Goal: Navigation & Orientation: Find specific page/section

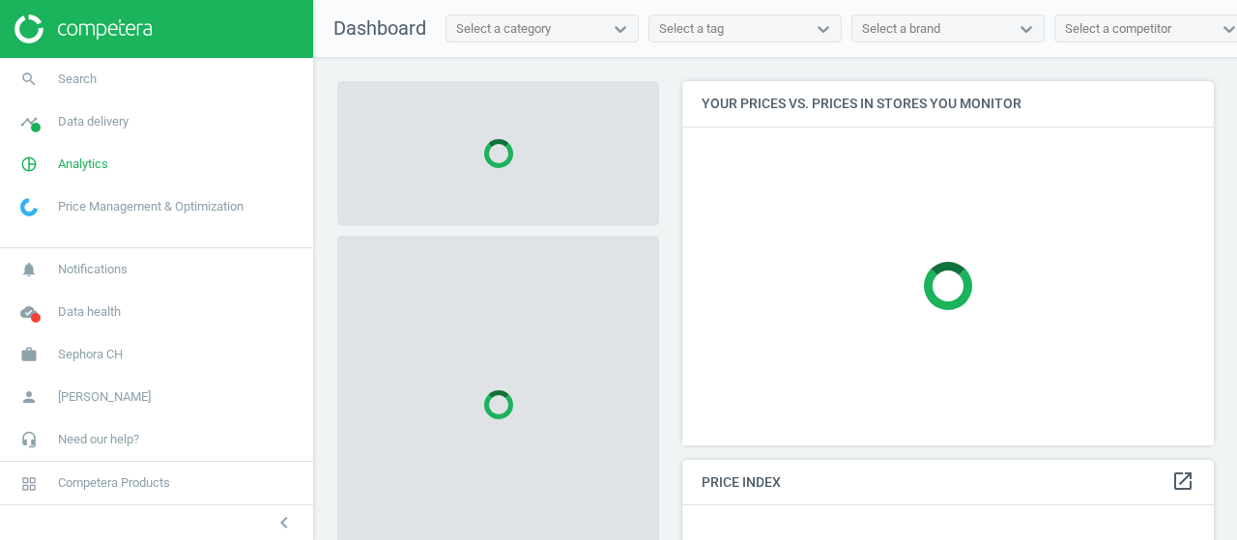
scroll to position [392, 546]
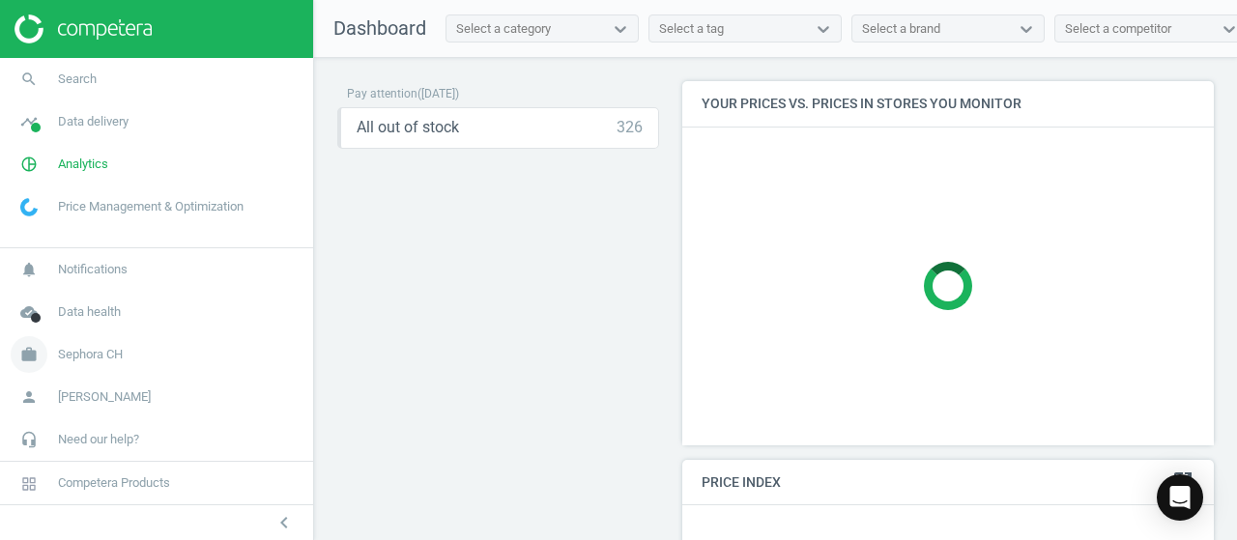
click at [93, 362] on span "Sephora CH" at bounding box center [90, 354] width 65 height 17
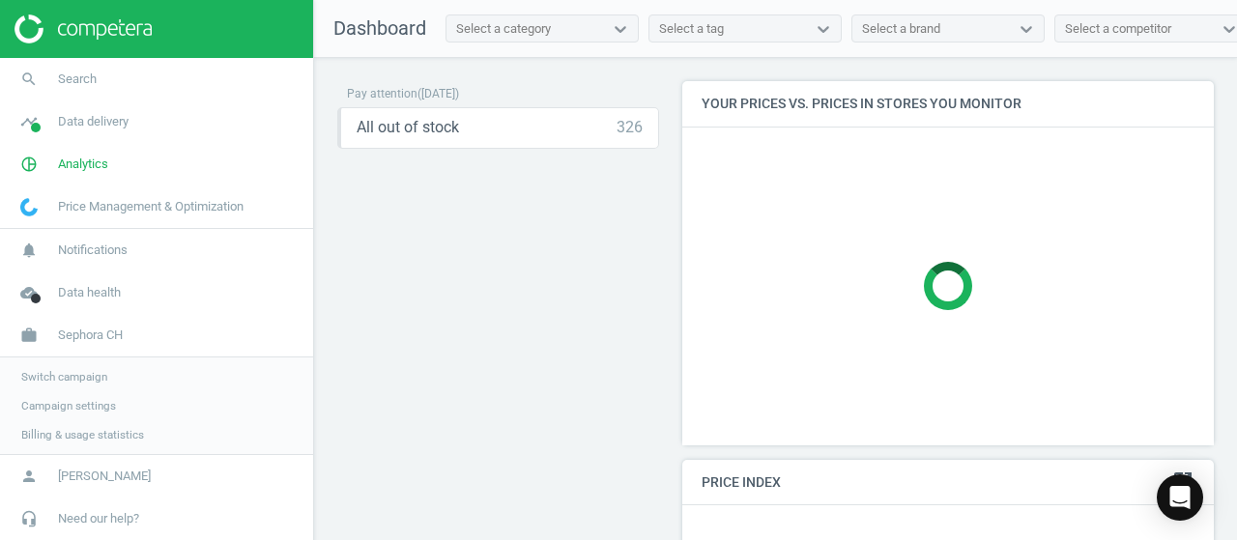
click at [91, 366] on link "Switch campaign" at bounding box center [156, 376] width 313 height 29
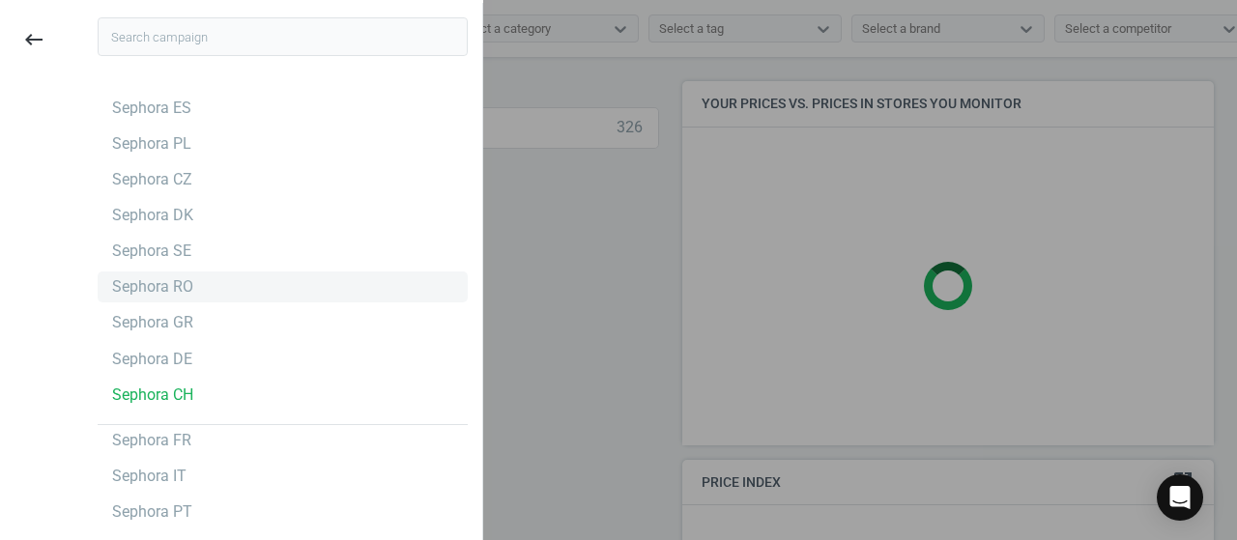
click at [238, 283] on div "Sephora RO" at bounding box center [283, 287] width 370 height 31
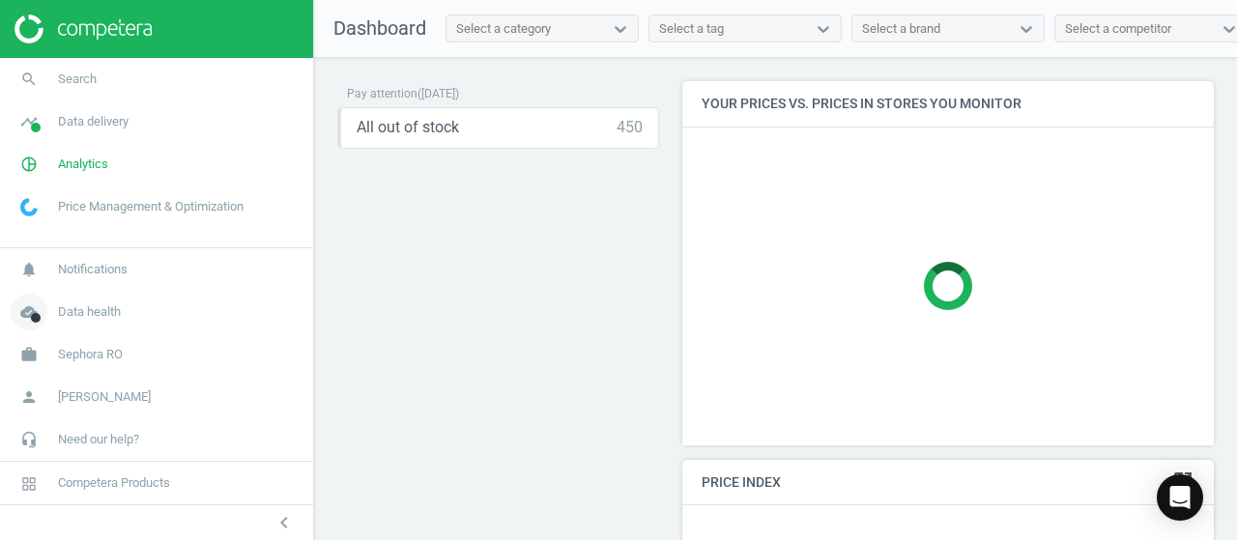
scroll to position [489, 546]
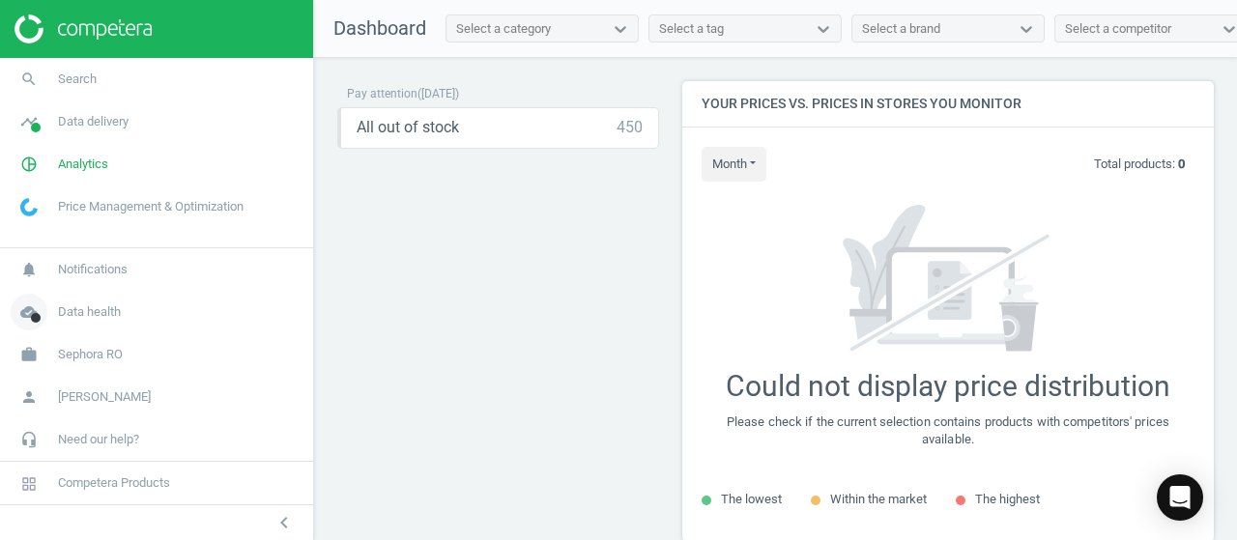
click at [108, 322] on link "cloud_done Data health" at bounding box center [156, 312] width 313 height 43
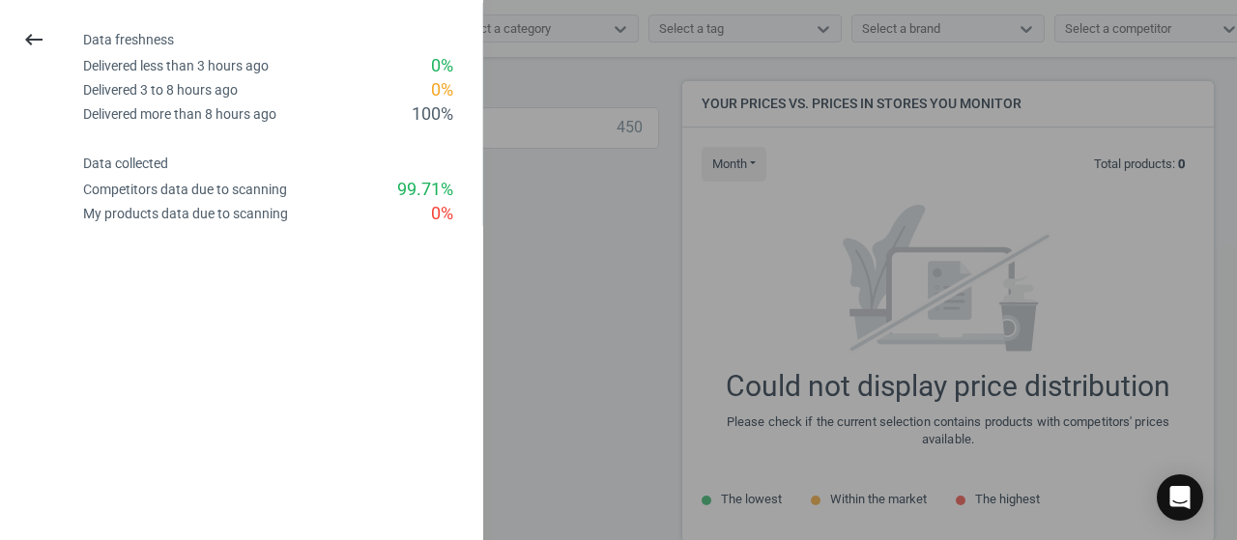
click at [37, 40] on icon "keyboard_backspace" at bounding box center [33, 39] width 23 height 23
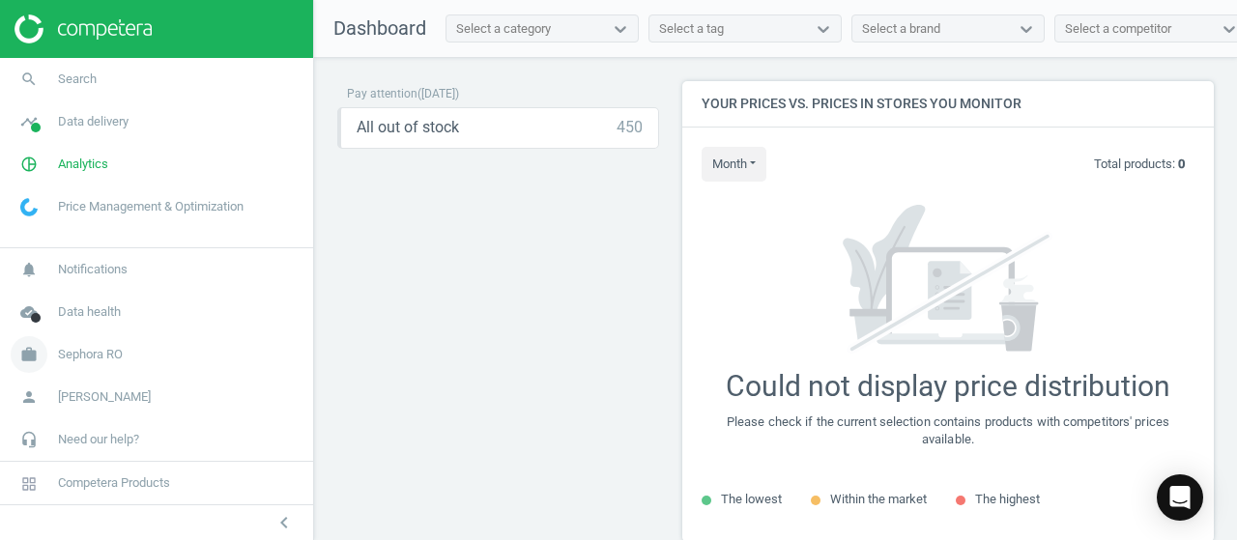
click at [112, 355] on span "Sephora RO" at bounding box center [90, 354] width 65 height 17
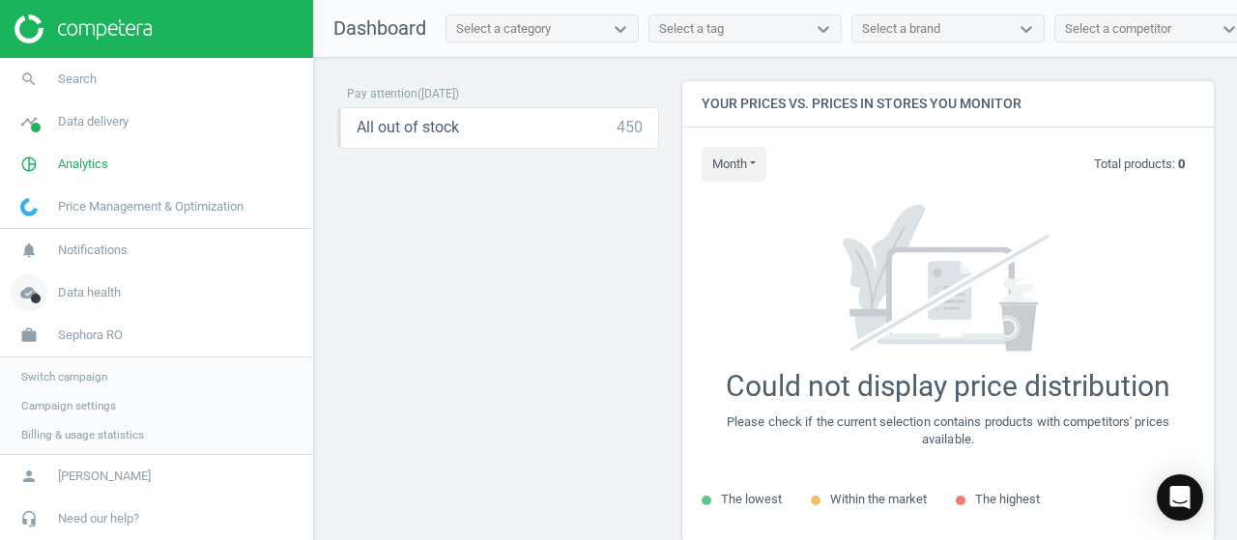
click at [109, 301] on span "Data health" at bounding box center [89, 292] width 63 height 17
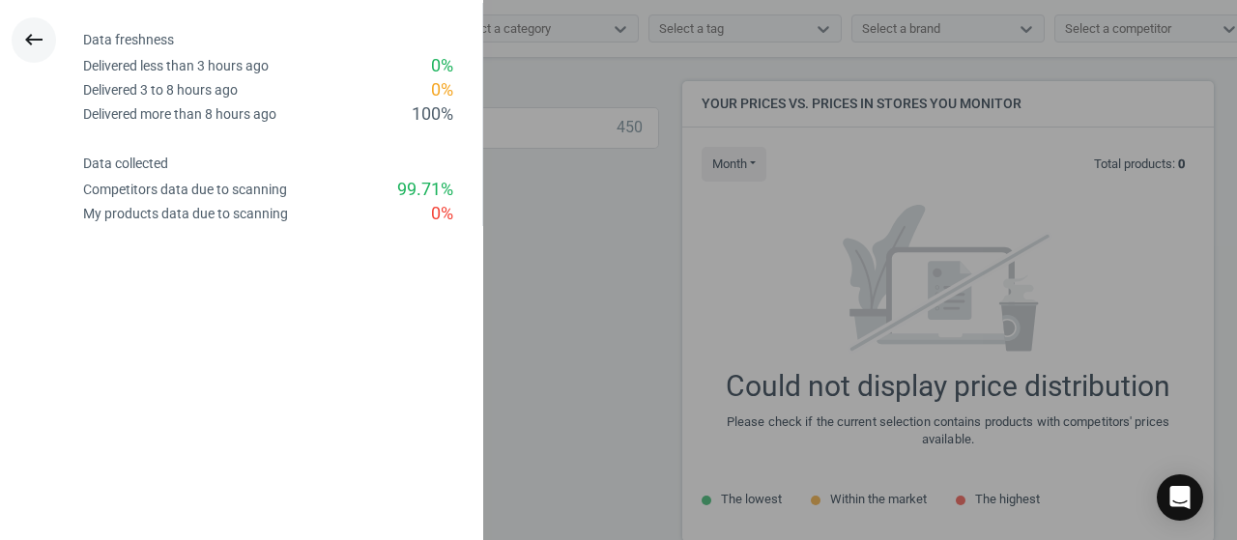
click at [30, 45] on icon "keyboard_backspace" at bounding box center [33, 39] width 23 height 23
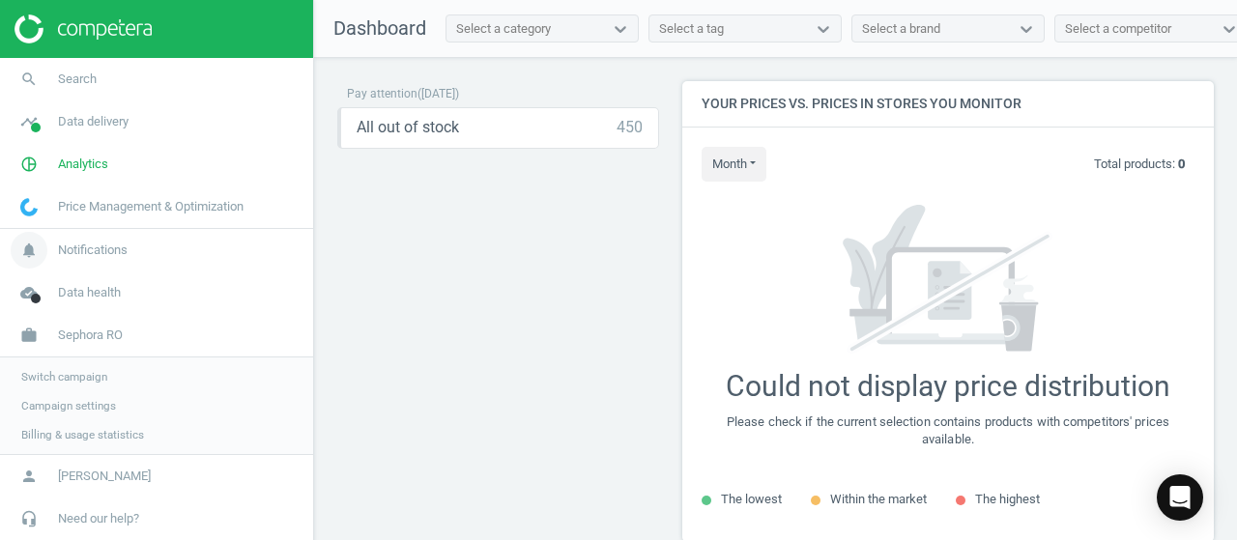
click at [83, 252] on span "Notifications" at bounding box center [93, 250] width 70 height 17
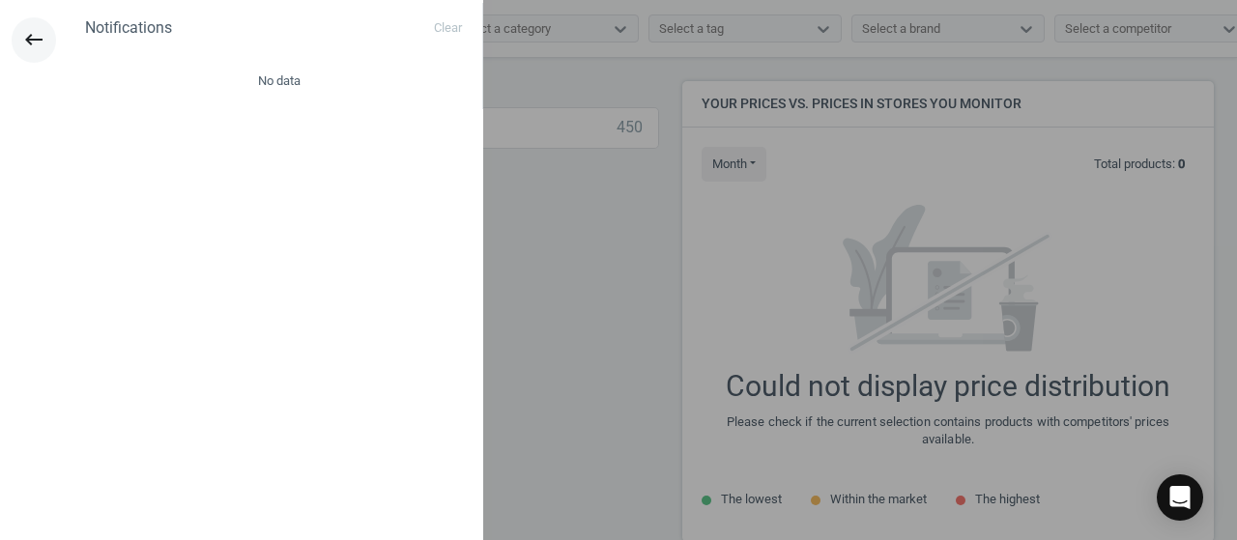
click at [31, 34] on icon "keyboard_backspace" at bounding box center [33, 39] width 23 height 23
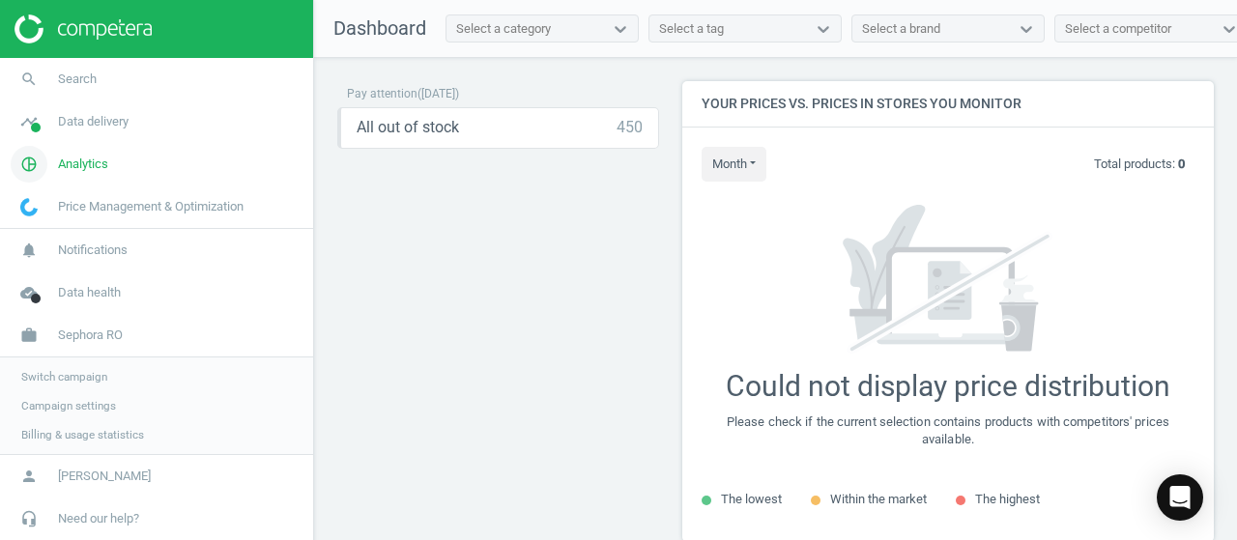
click at [98, 169] on span "Analytics" at bounding box center [83, 164] width 50 height 17
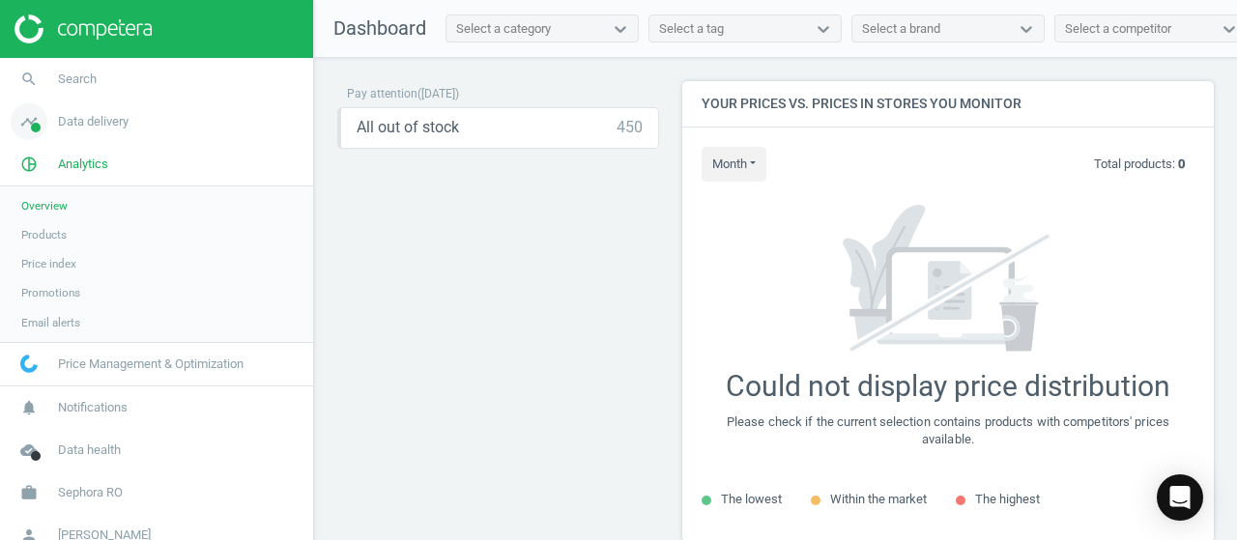
click at [90, 117] on span "Data delivery" at bounding box center [93, 121] width 71 height 17
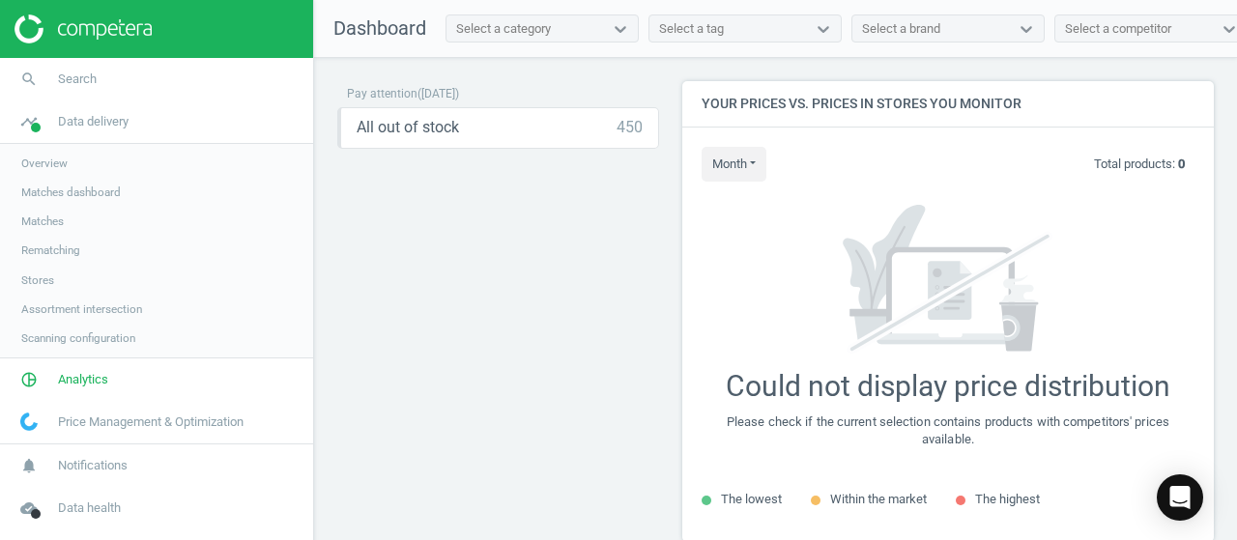
click at [37, 273] on span "Stores" at bounding box center [37, 279] width 33 height 15
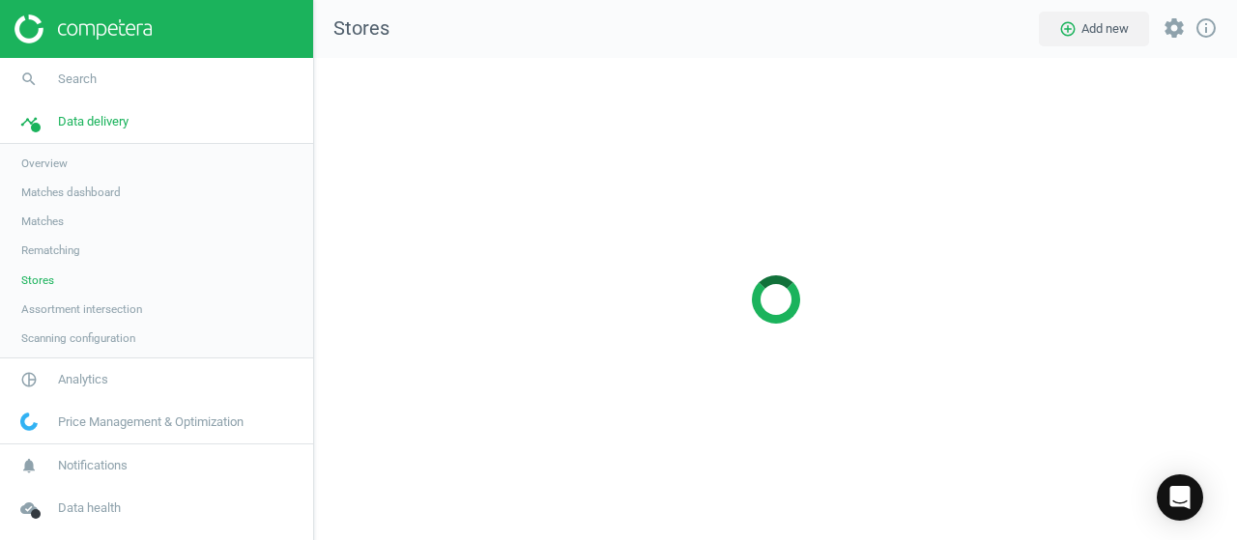
scroll to position [512, 953]
